Goal: Information Seeking & Learning: Learn about a topic

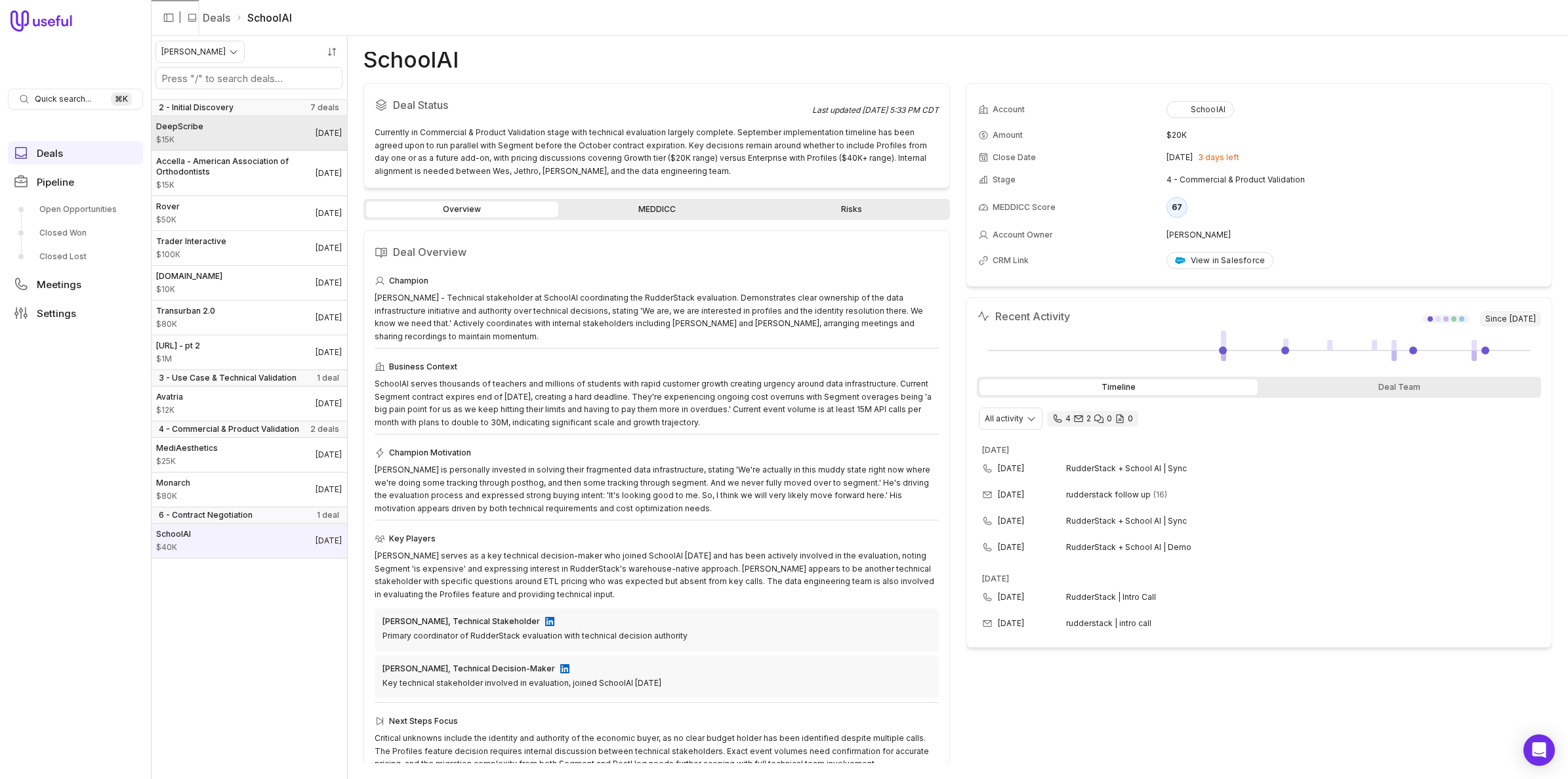
click at [226, 143] on link "DeepScribe $15K [DATE]" at bounding box center [249, 134] width 196 height 34
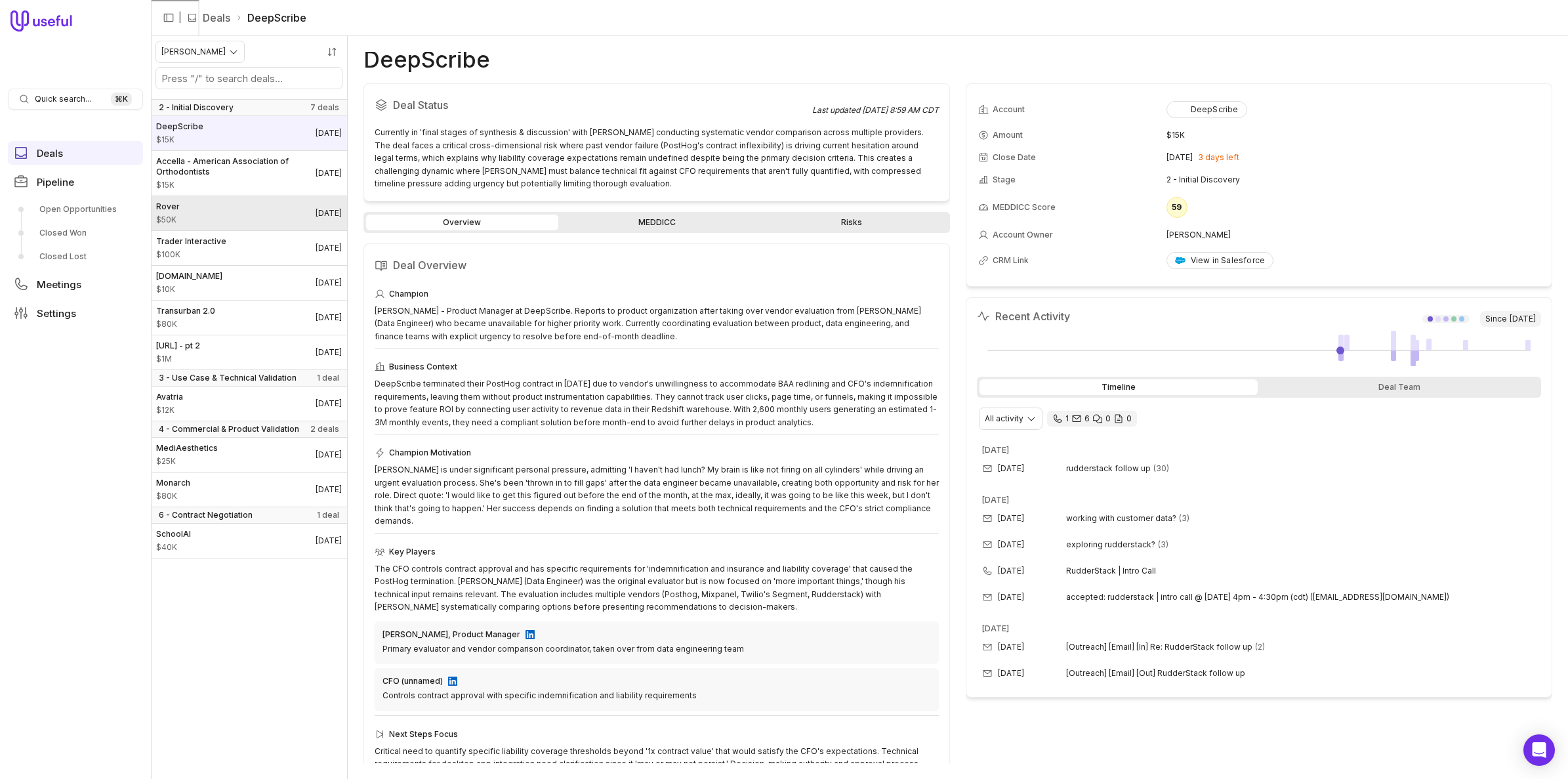
click at [222, 218] on link "Rover $50K [DATE]" at bounding box center [249, 213] width 196 height 34
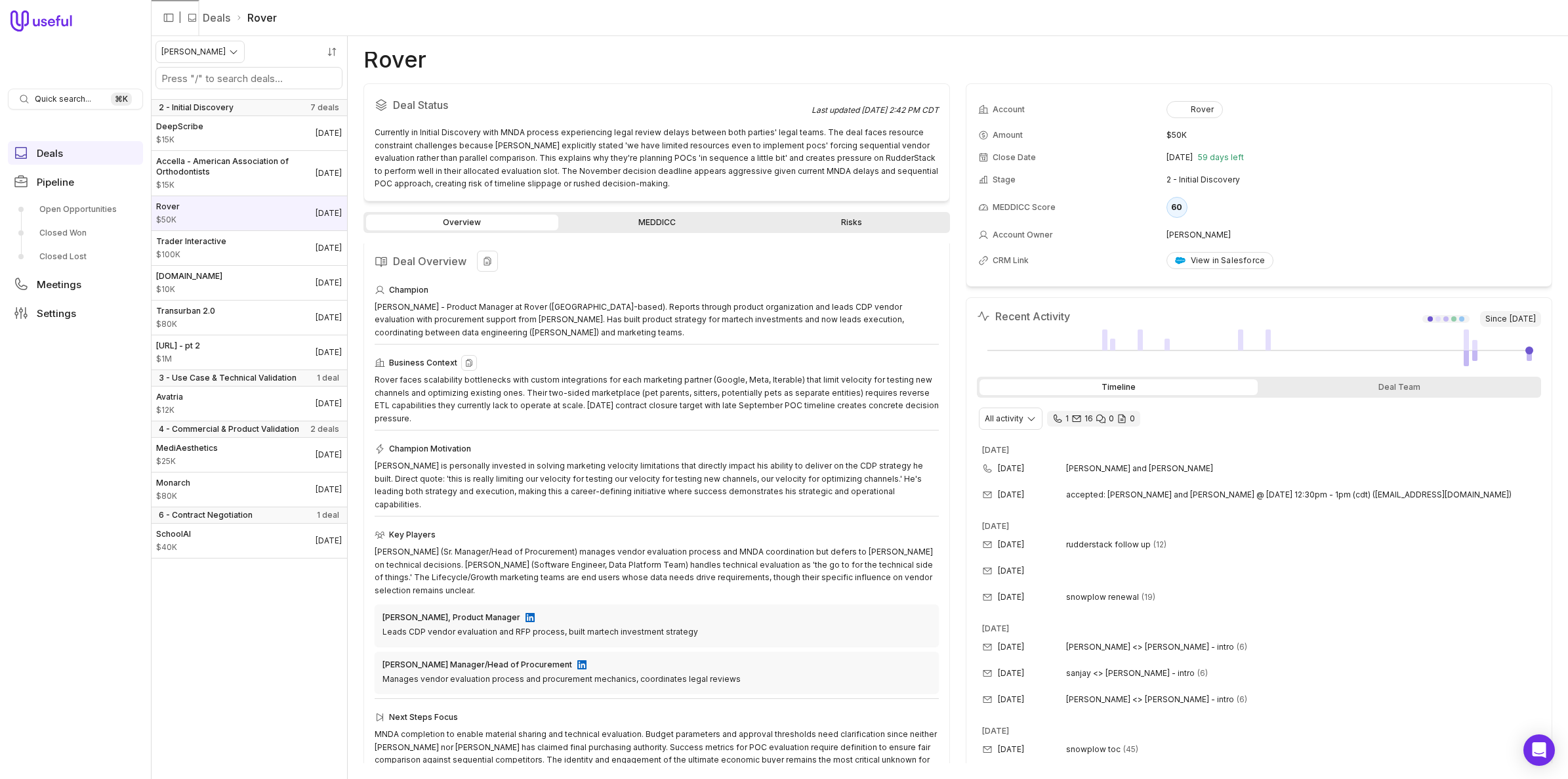
scroll to position [5, 0]
click at [637, 221] on link "MEDDICC" at bounding box center [657, 222] width 192 height 15
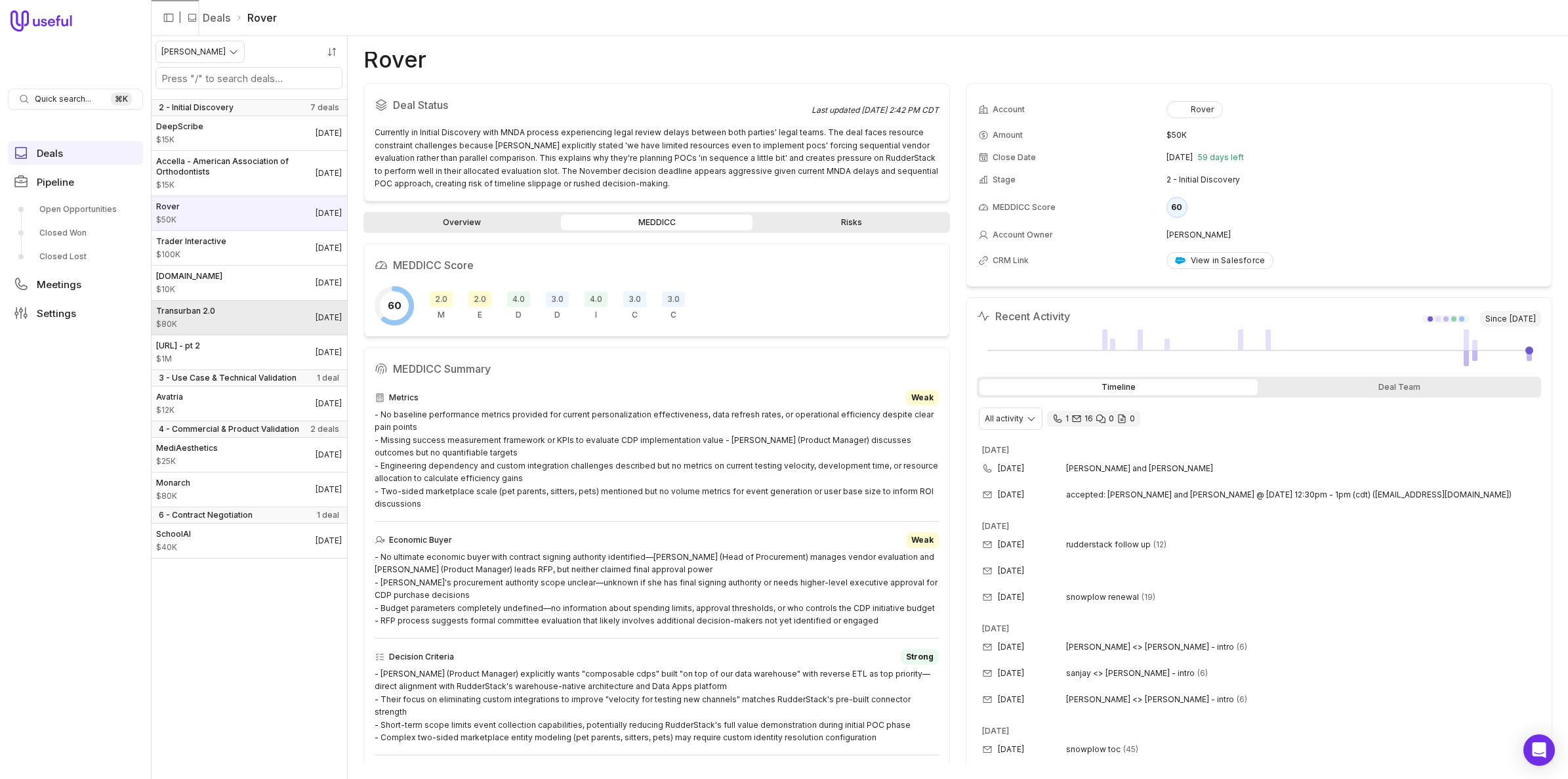
click at [180, 321] on span "$80K" at bounding box center [186, 323] width 59 height 11
